Goal: Find specific fact: Find specific fact

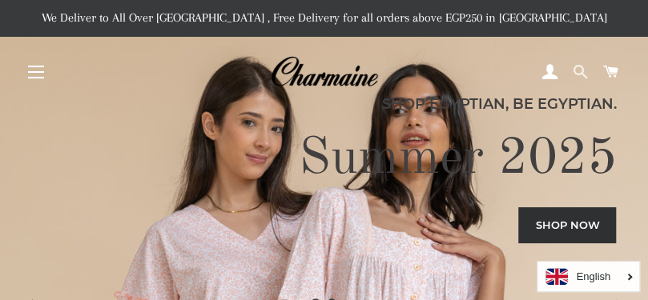
click at [578, 72] on span at bounding box center [579, 72] width 15 height 24
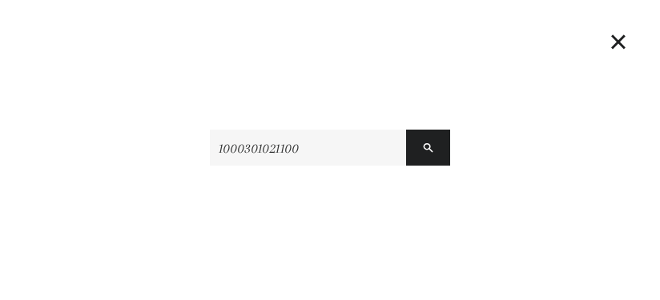
type input "1000301021100"
click at [406, 130] on button "Search" at bounding box center [428, 148] width 44 height 36
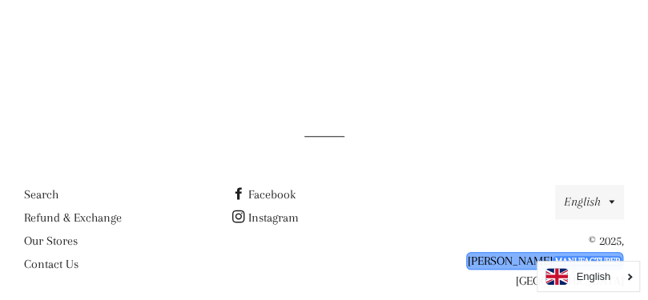
scroll to position [375, 0]
